Goal: Transaction & Acquisition: Purchase product/service

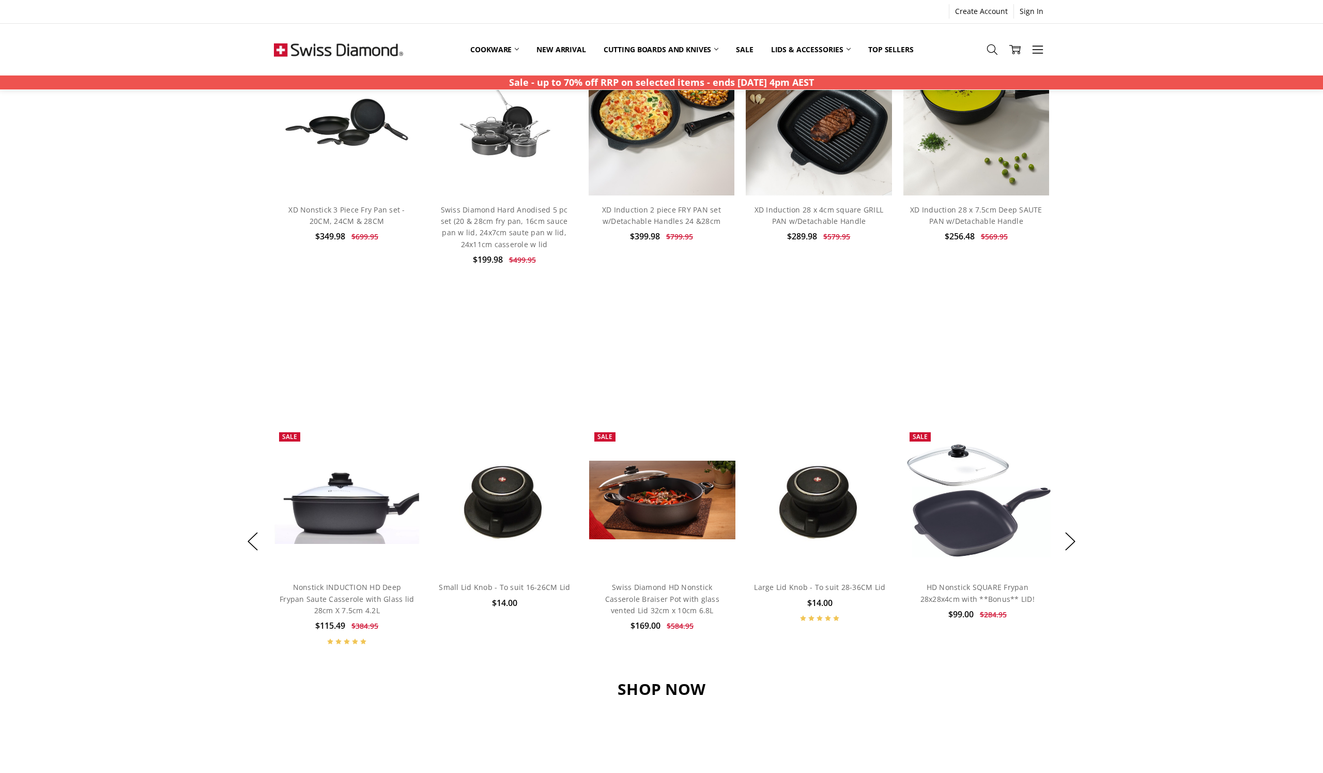
scroll to position [638, 0]
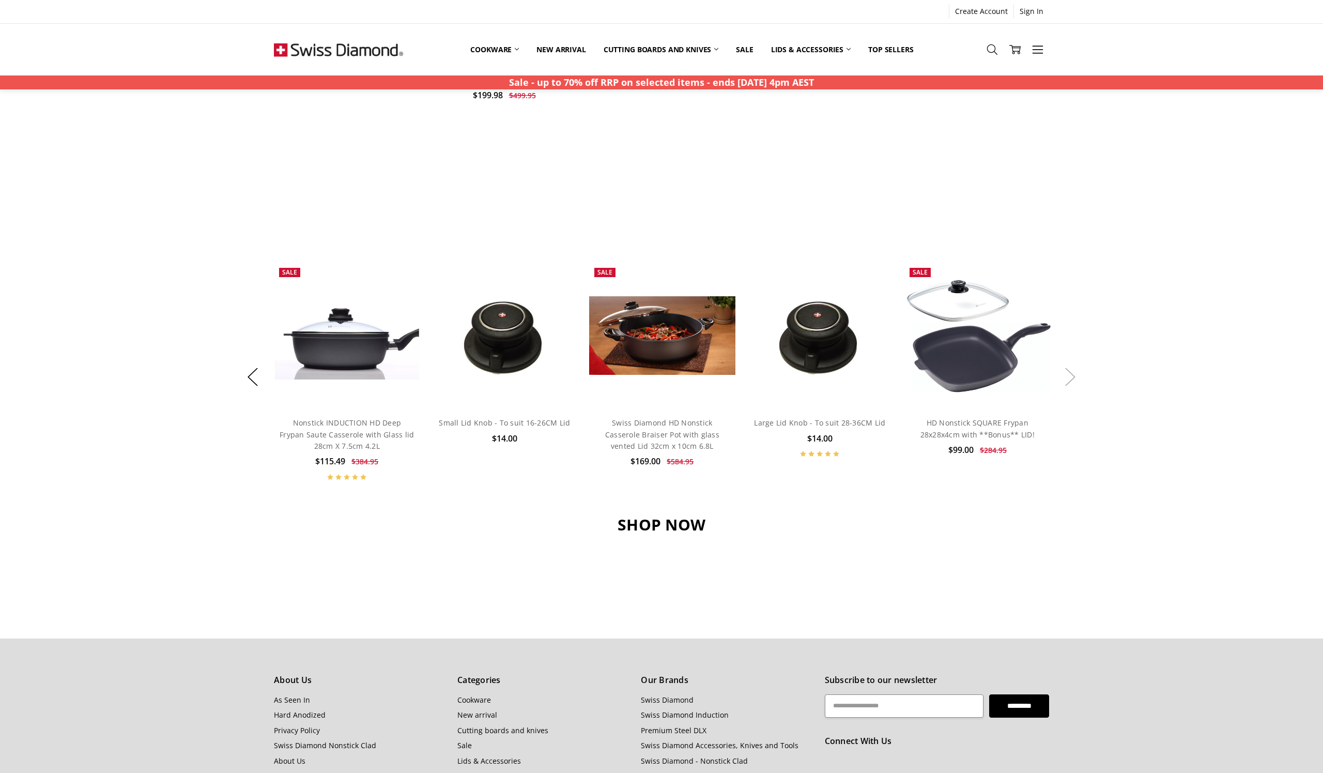
click at [1074, 372] on button "Next" at bounding box center [1070, 377] width 21 height 32
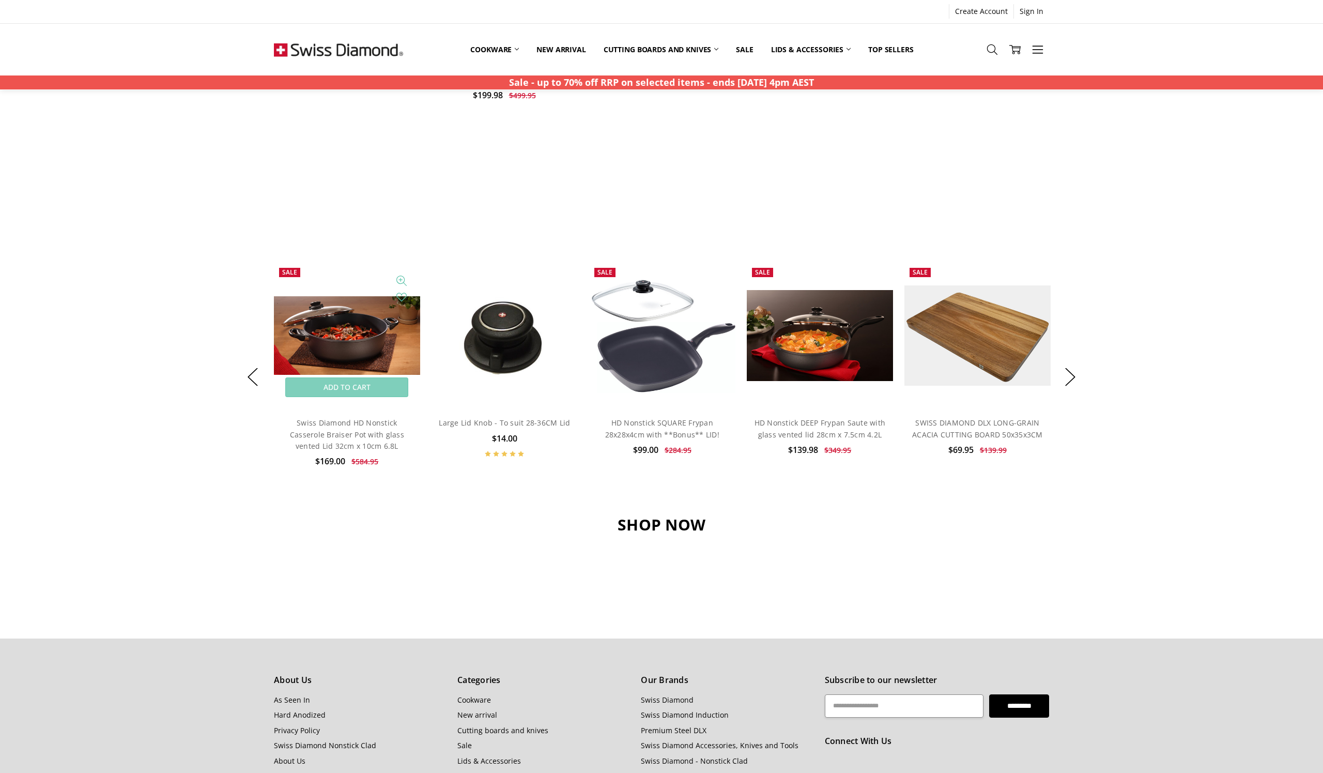
click at [325, 336] on img at bounding box center [347, 335] width 146 height 79
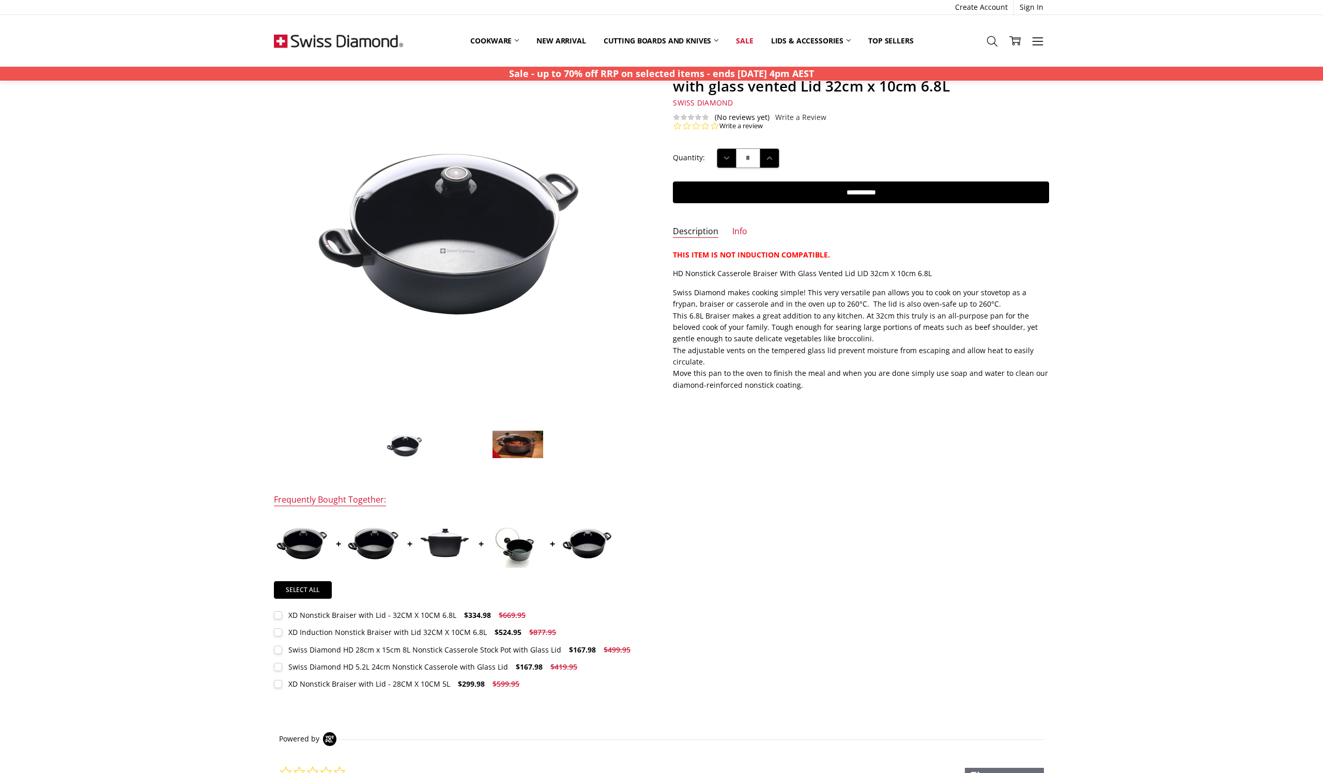
scroll to position [104, 0]
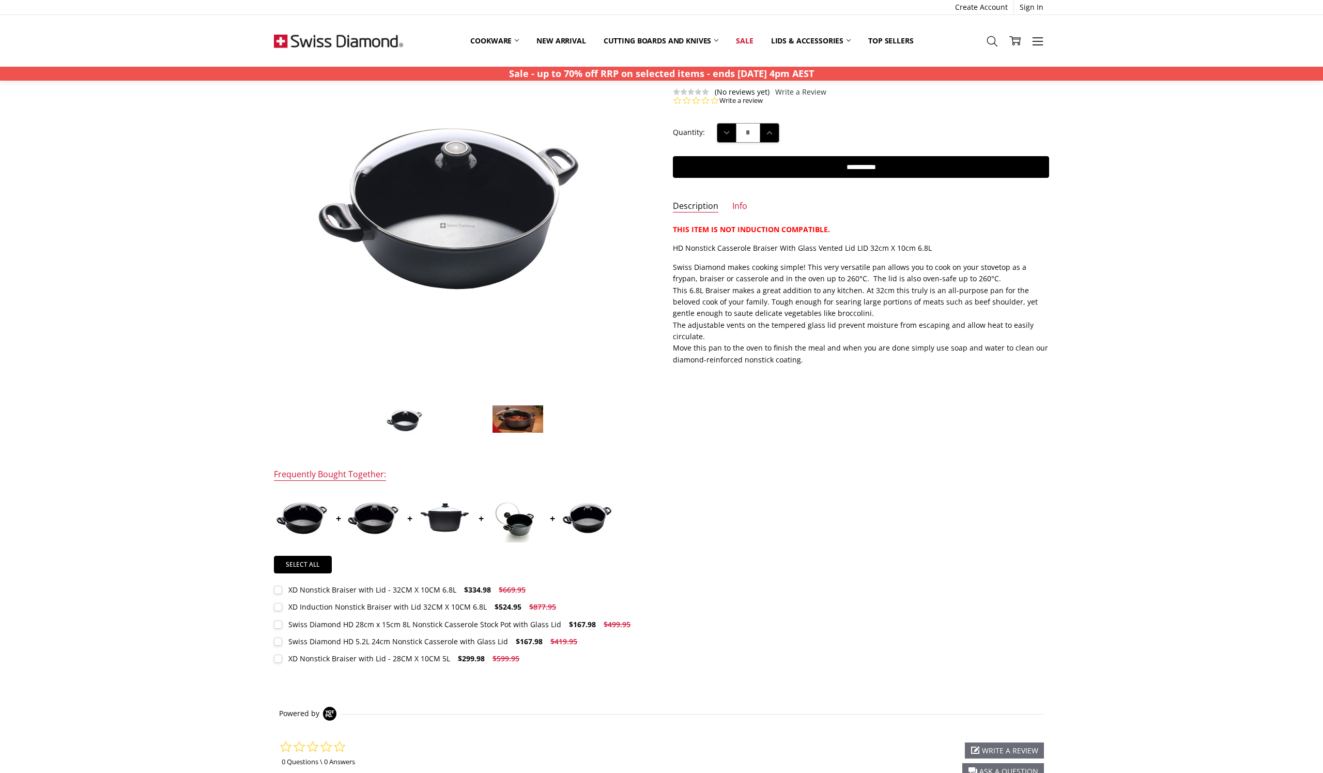
click at [475, 585] on span "$334.98" at bounding box center [477, 589] width 27 height 10
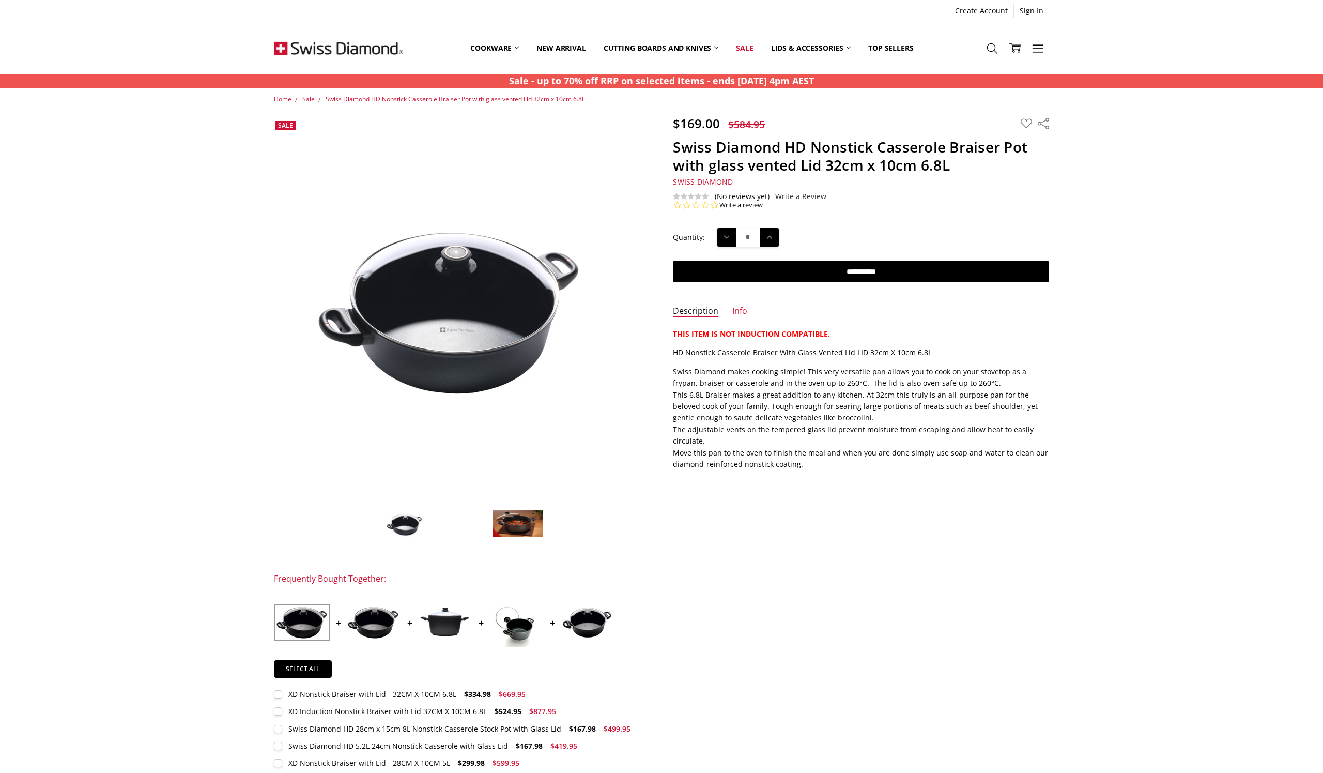
scroll to position [0, 0]
drag, startPoint x: 827, startPoint y: 160, endPoint x: 959, endPoint y: 156, distance: 132.4
click at [959, 156] on h1 "Swiss Diamond HD Nonstick Casserole Braiser Pot with glass vented Lid 32cm x 10…" at bounding box center [861, 156] width 376 height 36
copy h1 "32cm x 10cm 6.8L"
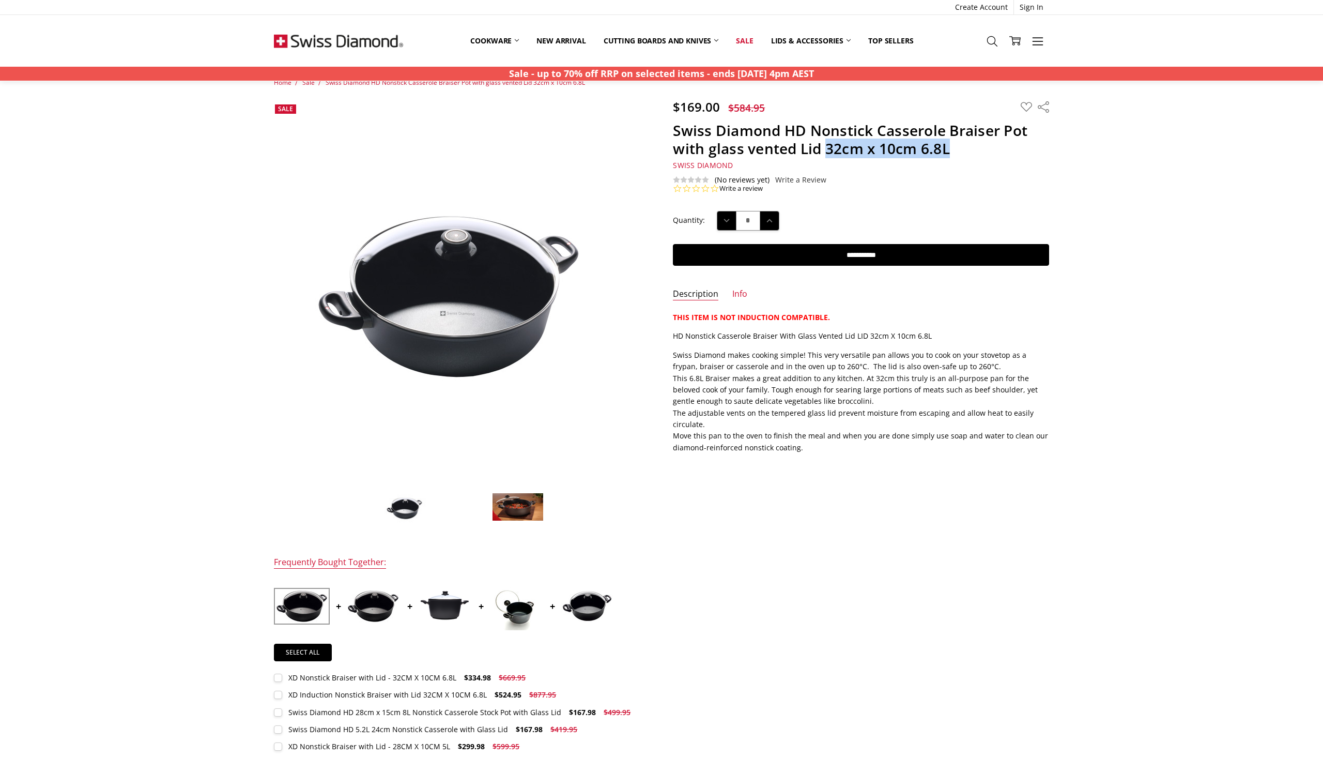
scroll to position [21, 0]
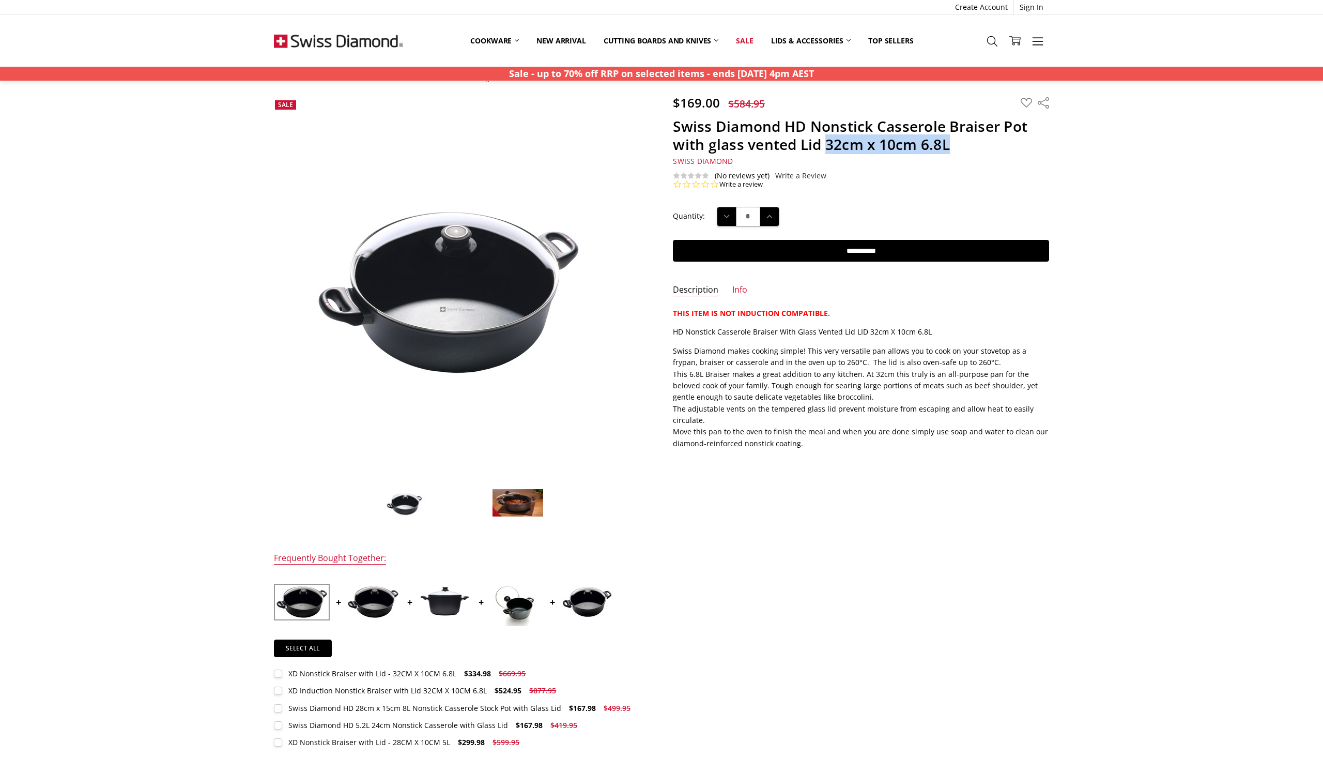
click at [502, 503] on img at bounding box center [518, 502] width 52 height 28
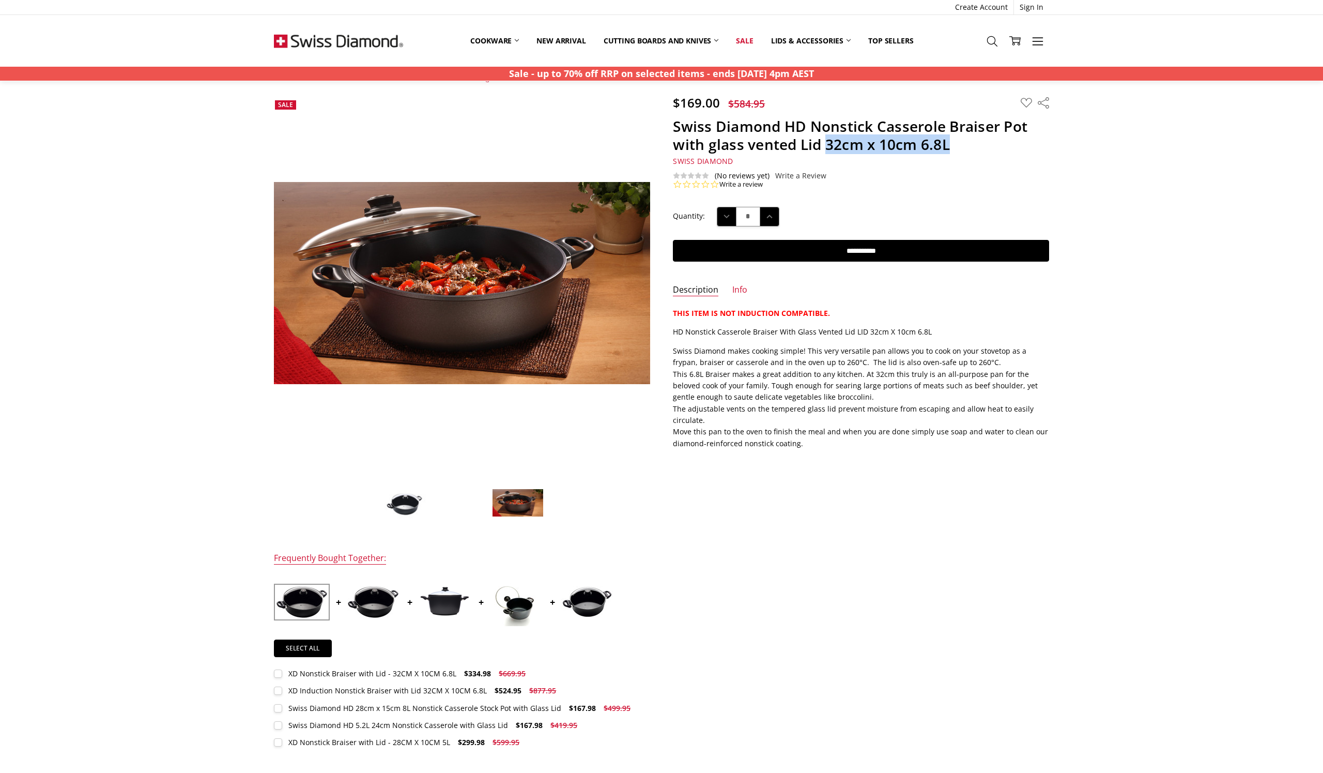
click at [376, 603] on img at bounding box center [373, 601] width 52 height 33
click at [429, 602] on img at bounding box center [445, 601] width 52 height 32
click at [510, 607] on img at bounding box center [516, 602] width 52 height 48
click at [569, 604] on img at bounding box center [587, 601] width 52 height 32
click at [510, 607] on img at bounding box center [516, 602] width 52 height 48
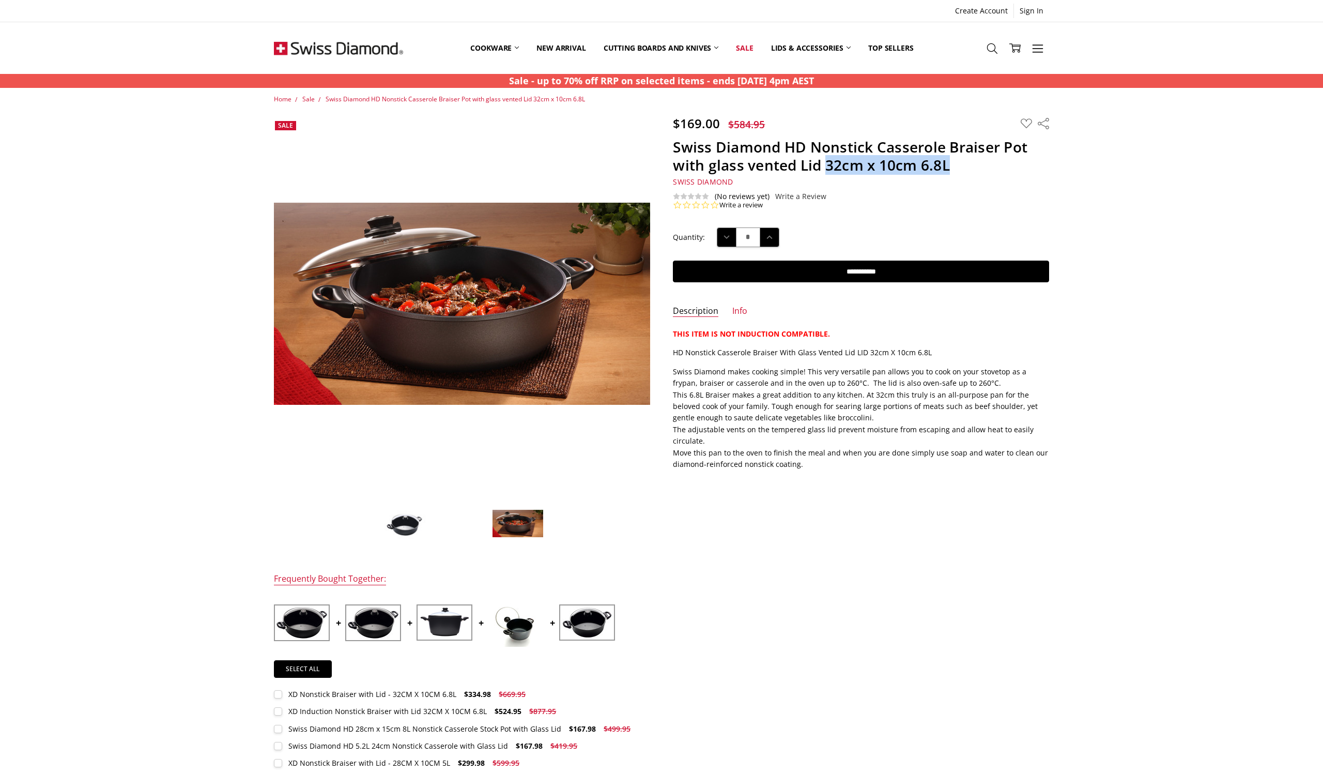
scroll to position [0, 0]
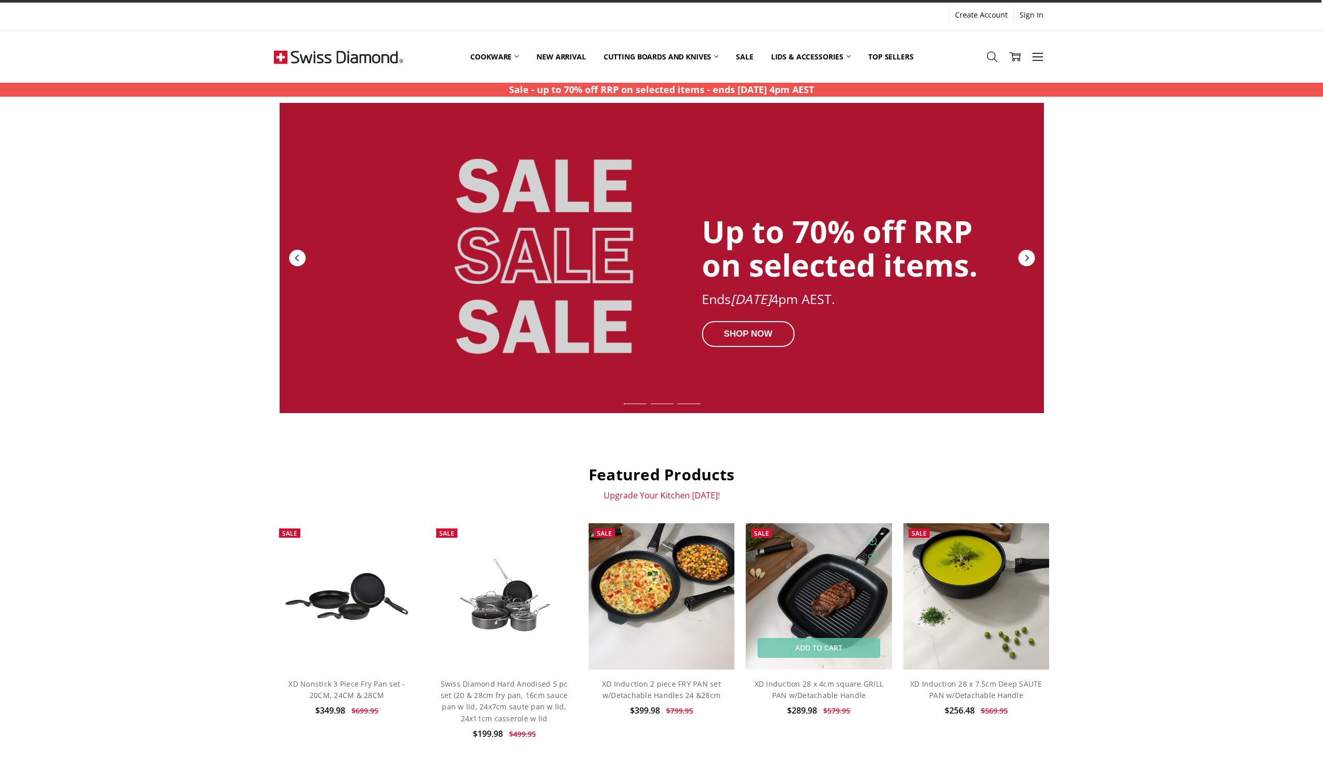
click at [835, 565] on img at bounding box center [819, 596] width 146 height 146
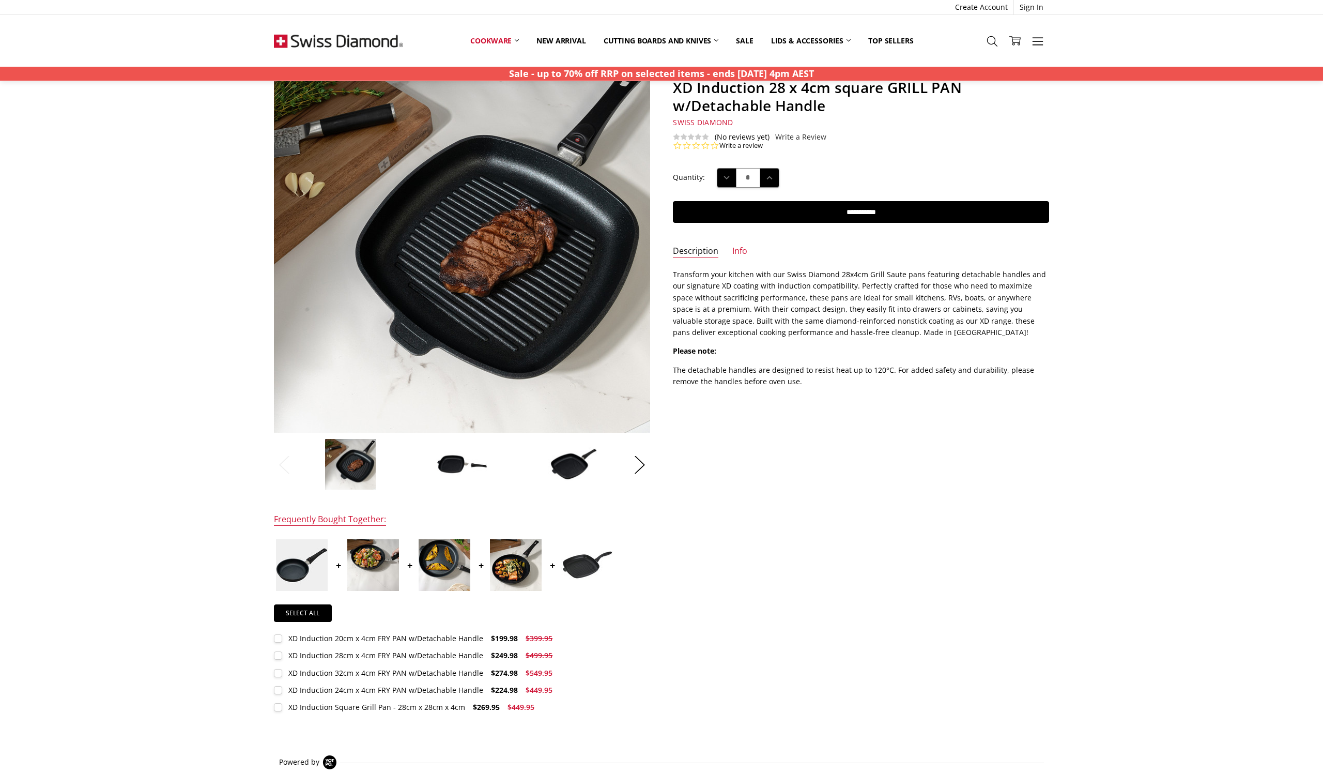
scroll to position [18, 0]
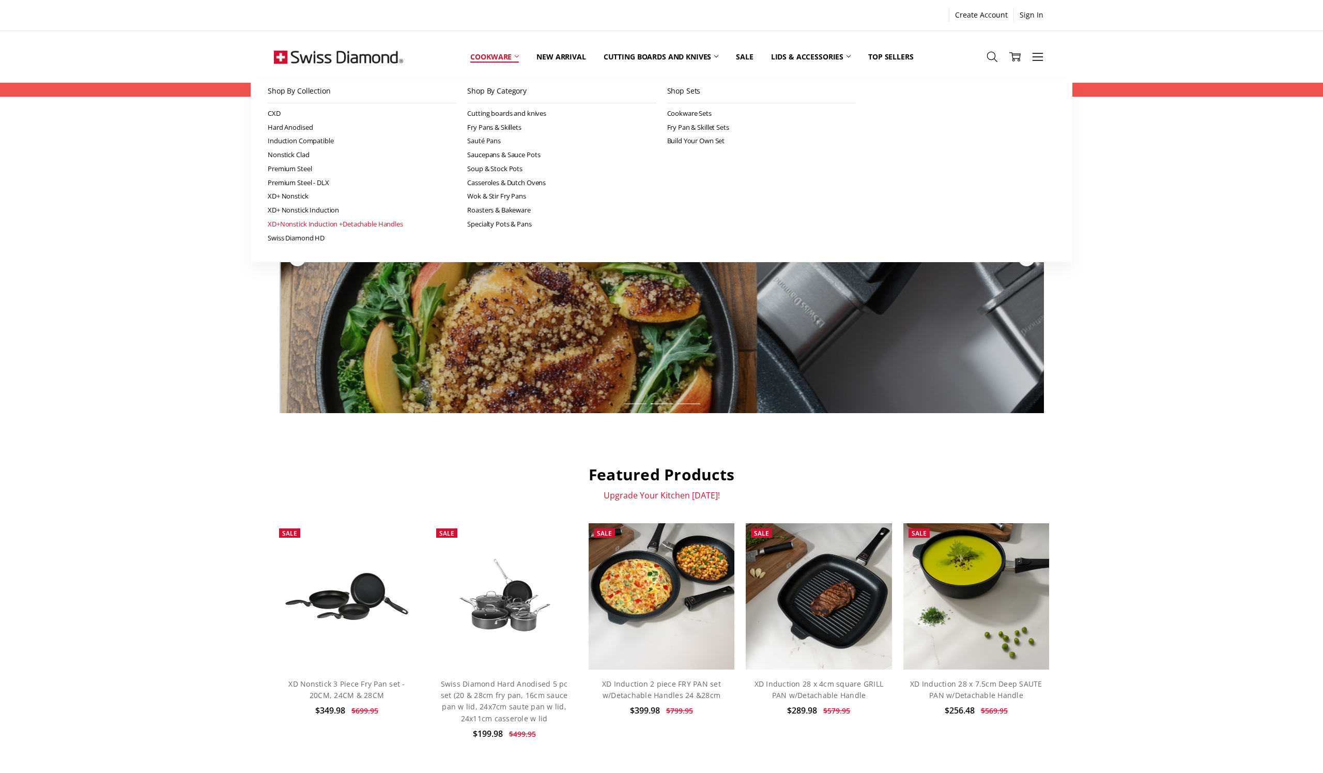
click at [302, 222] on link "XD+Nonstick Induction +Detachable Handles" at bounding box center [362, 224] width 189 height 14
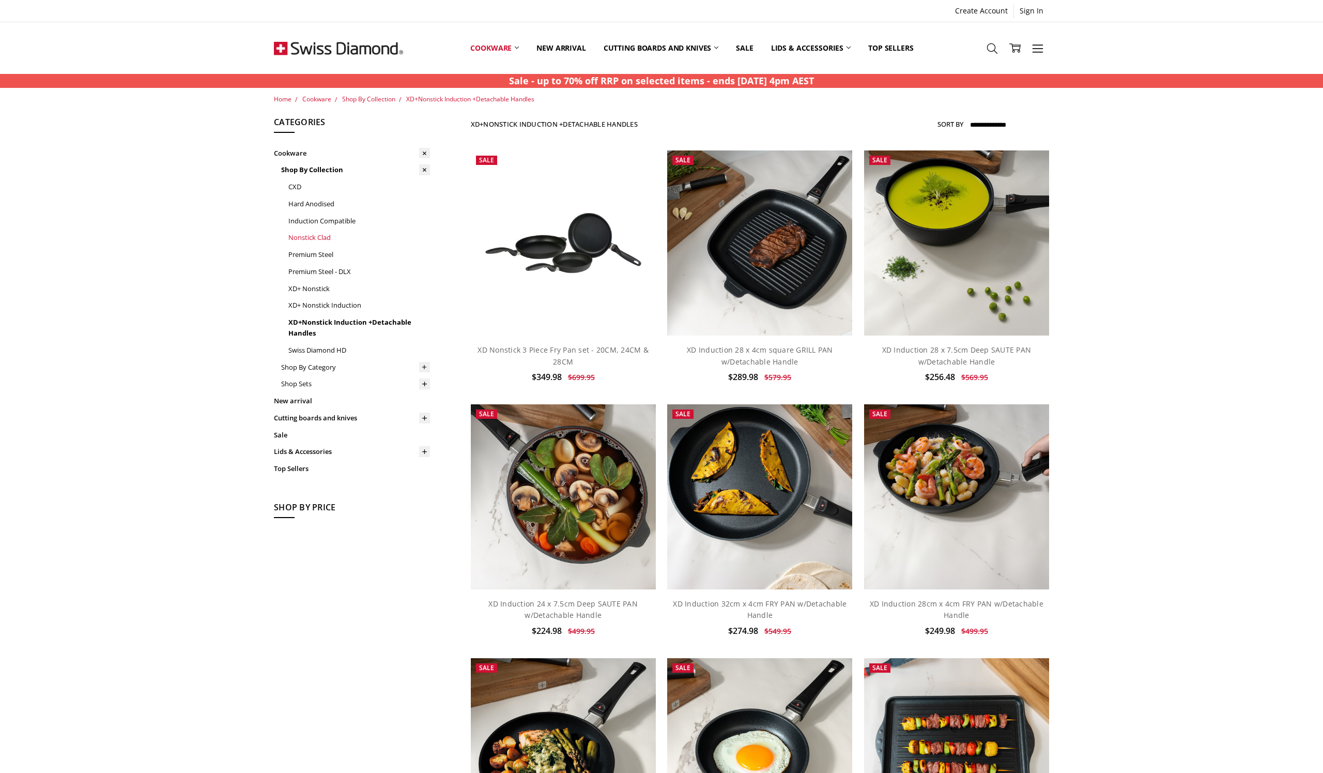
click at [327, 232] on link "Nonstick Clad" at bounding box center [359, 237] width 142 height 17
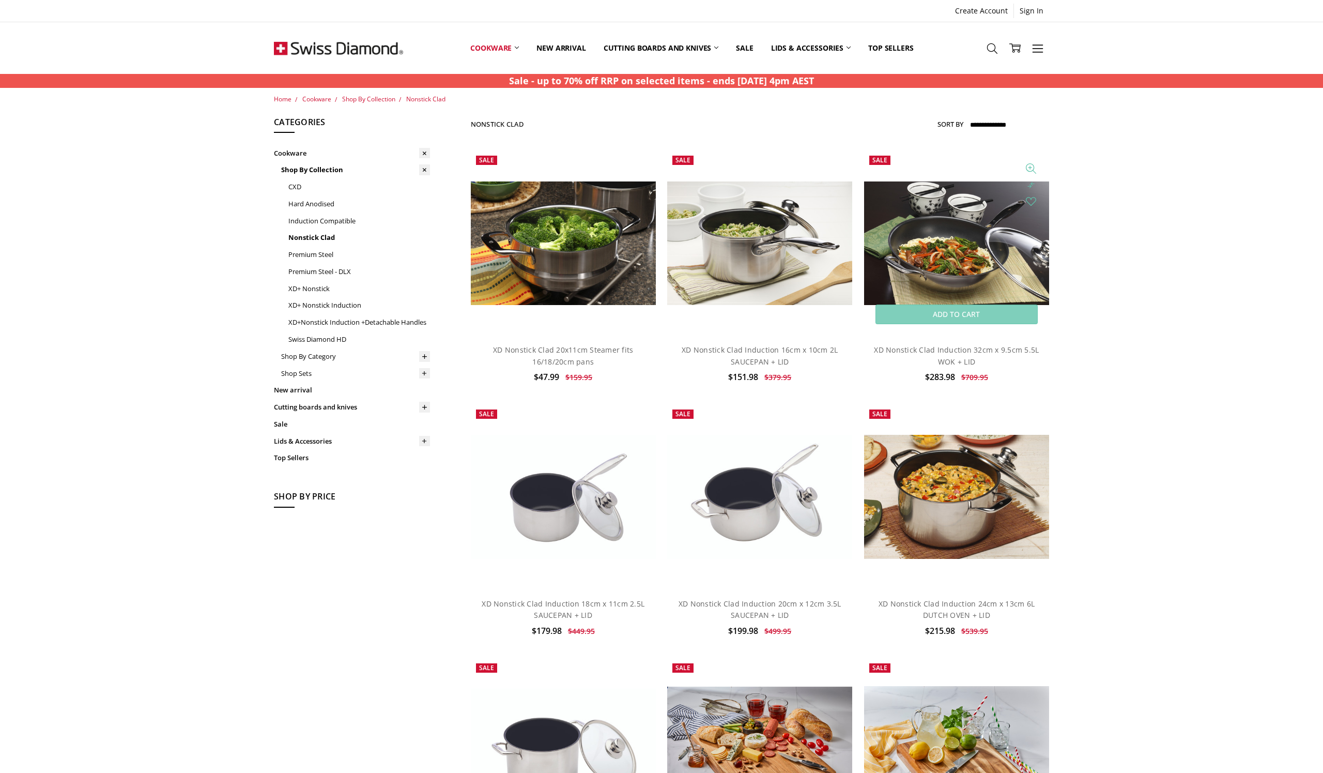
click at [986, 264] on img at bounding box center [956, 243] width 185 height 124
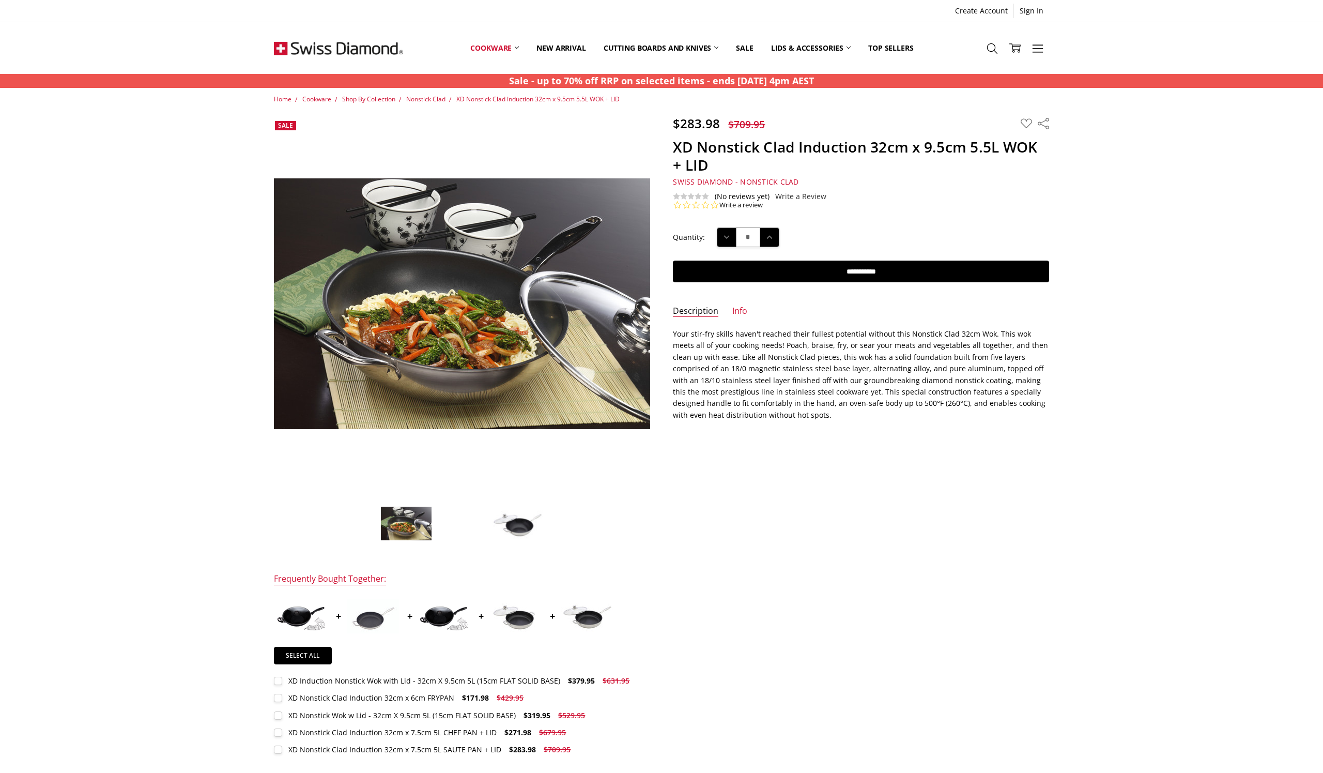
click at [520, 531] on img at bounding box center [518, 523] width 52 height 35
